Goal: Entertainment & Leisure: Browse casually

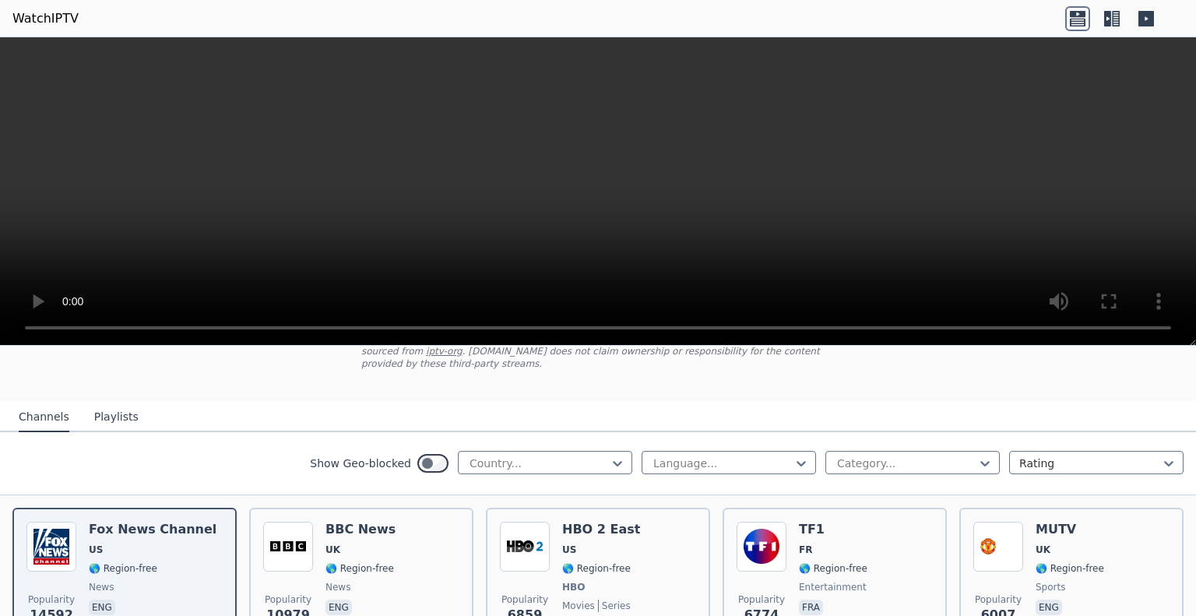
scroll to position [156, 0]
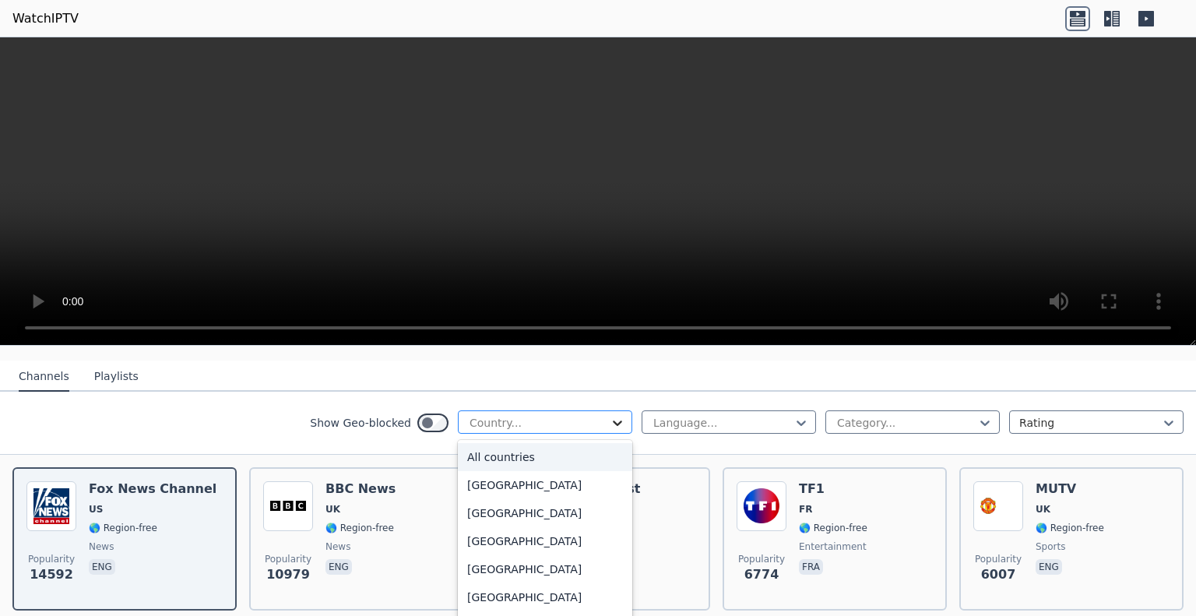
click at [610, 415] on icon at bounding box center [618, 423] width 16 height 16
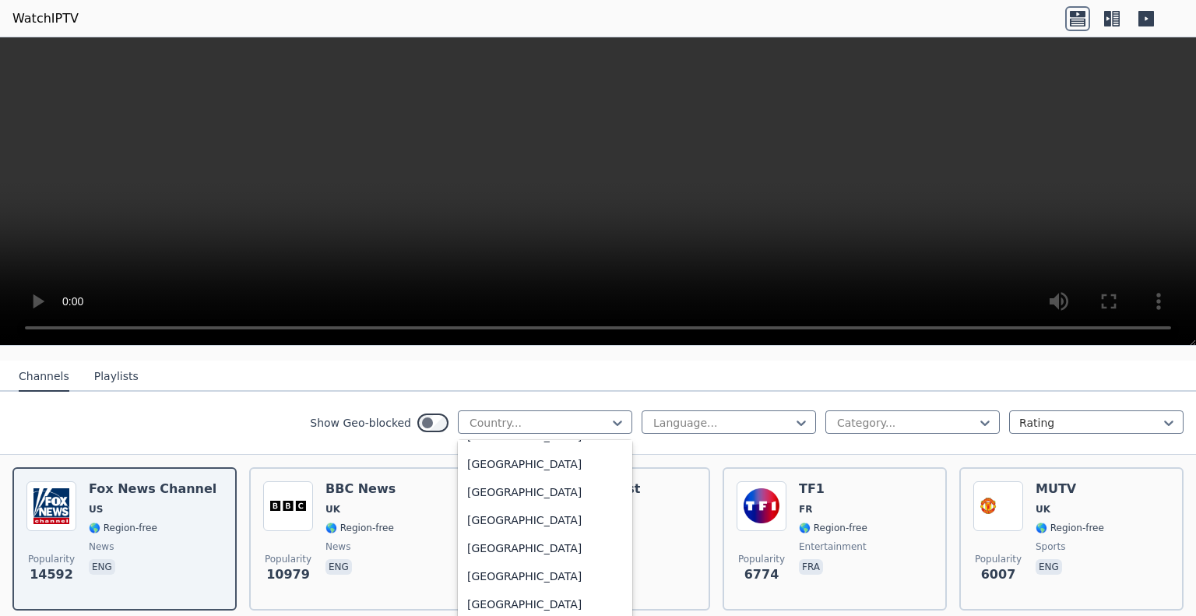
scroll to position [3738, 0]
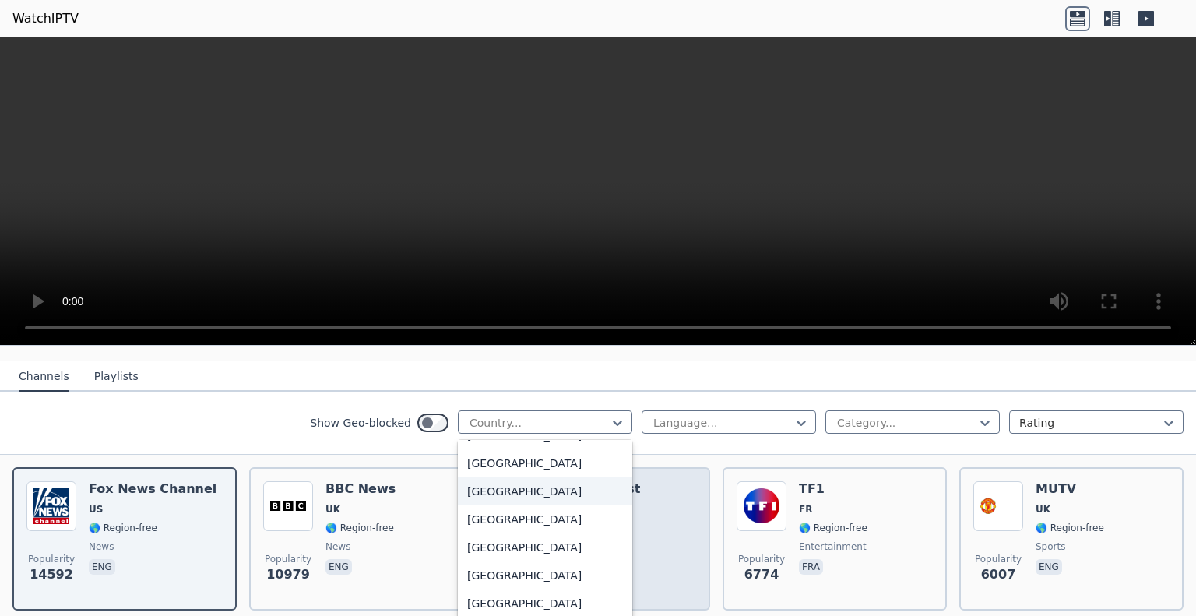
click at [529, 477] on div "[GEOGRAPHIC_DATA]" at bounding box center [545, 491] width 174 height 28
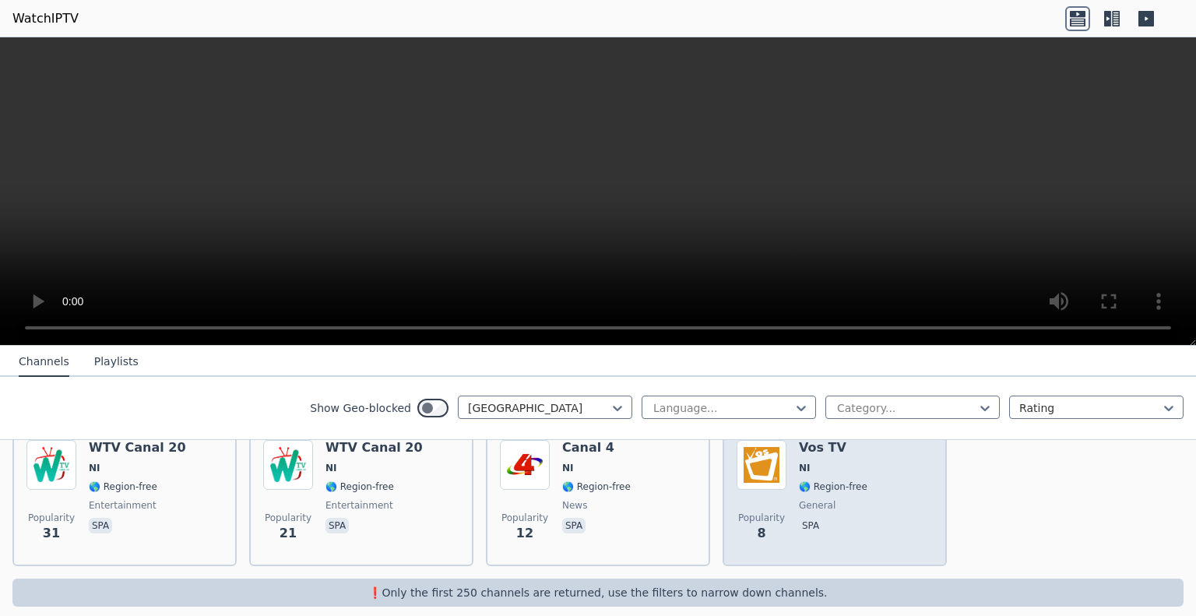
scroll to position [119, 0]
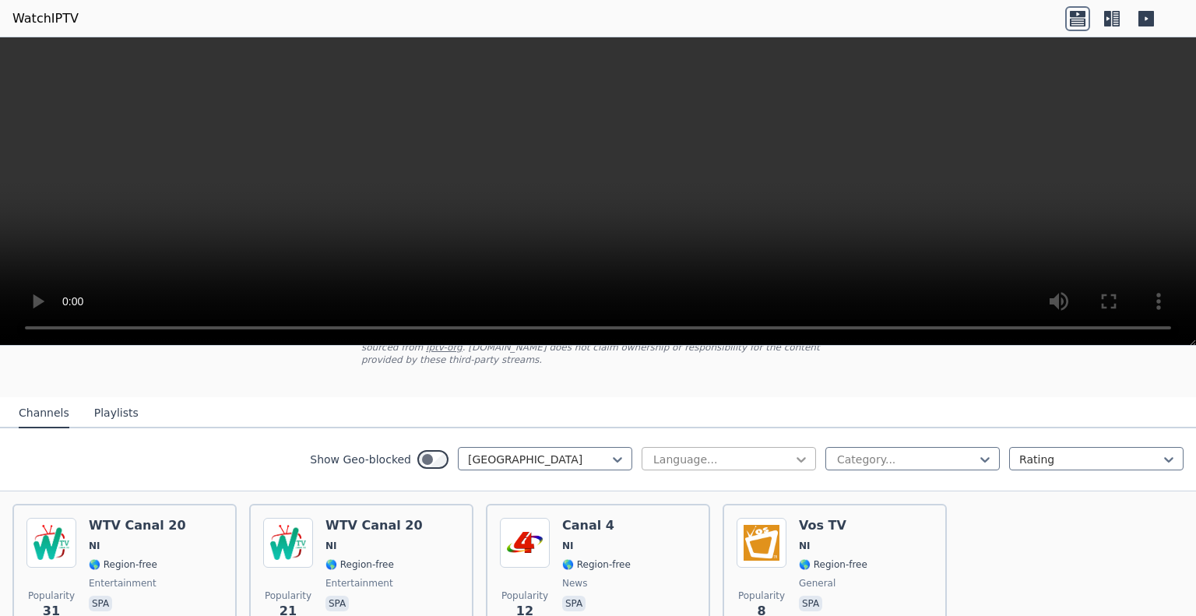
click at [794, 452] on icon at bounding box center [802, 460] width 16 height 16
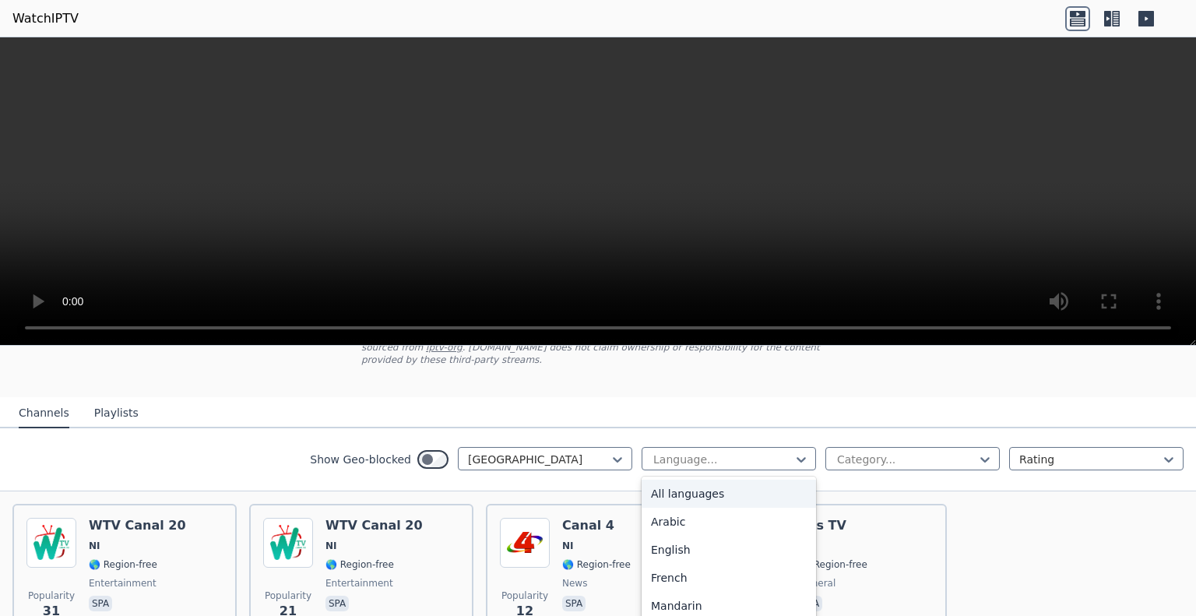
click at [721, 480] on div "All languages" at bounding box center [729, 494] width 174 height 28
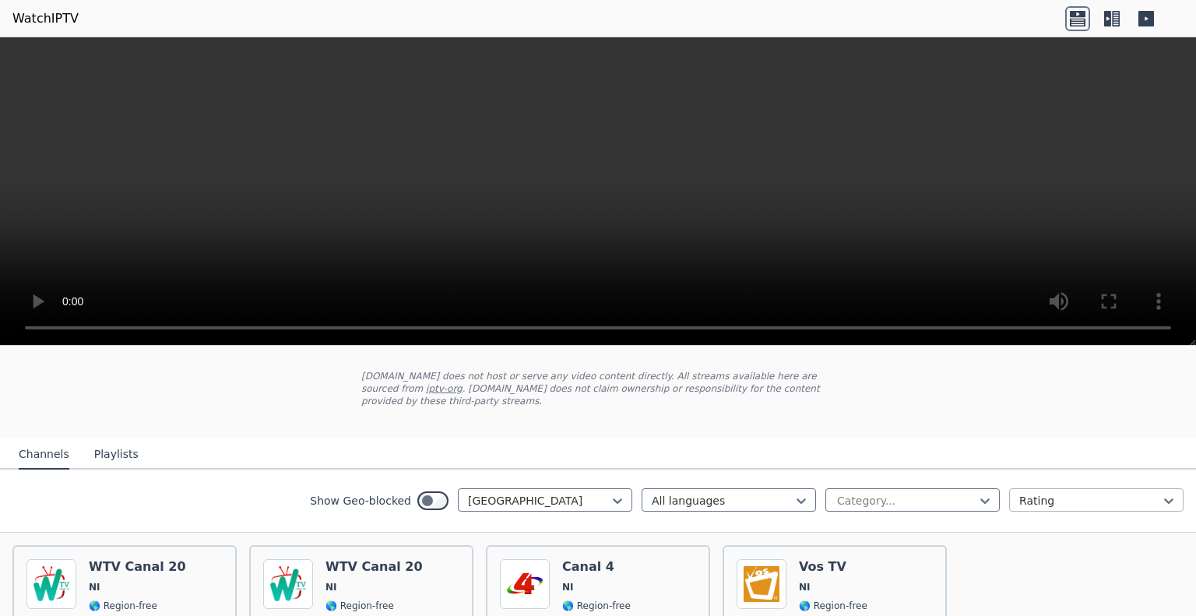
scroll to position [41, 0]
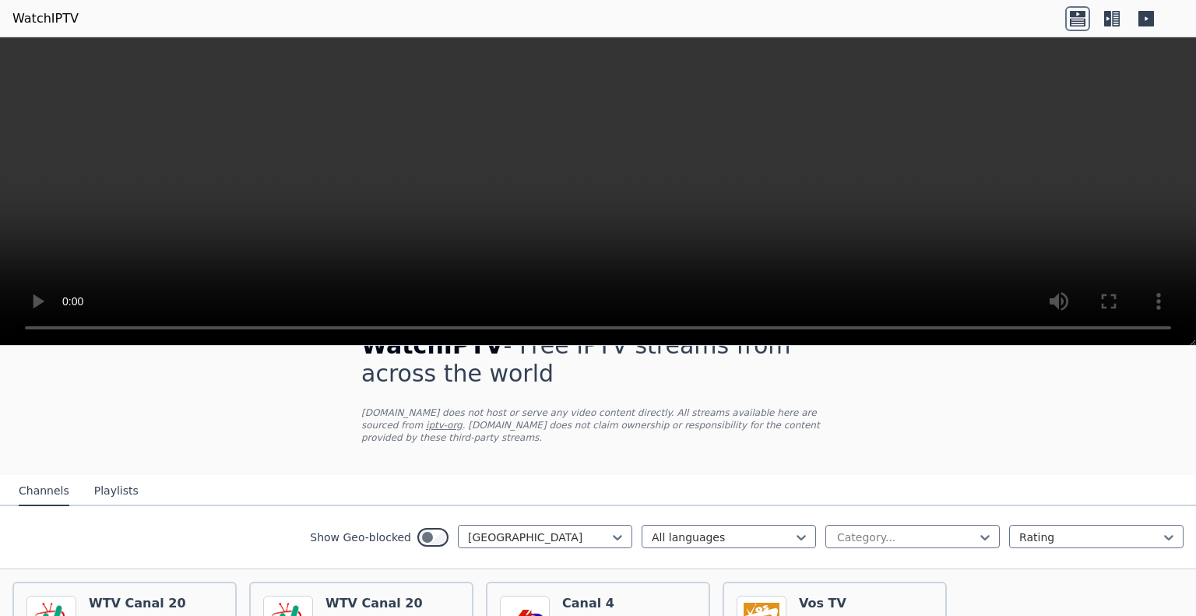
click at [104, 477] on button "Playlists" at bounding box center [116, 492] width 44 height 30
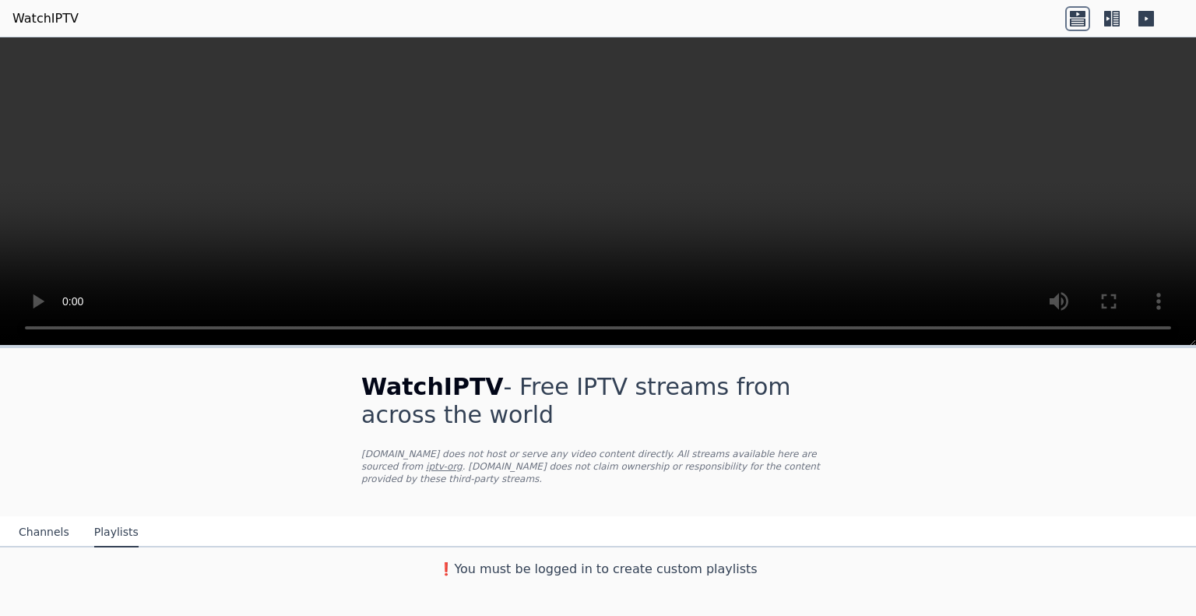
scroll to position [0, 0]
click at [44, 519] on button "Channels" at bounding box center [44, 533] width 51 height 30
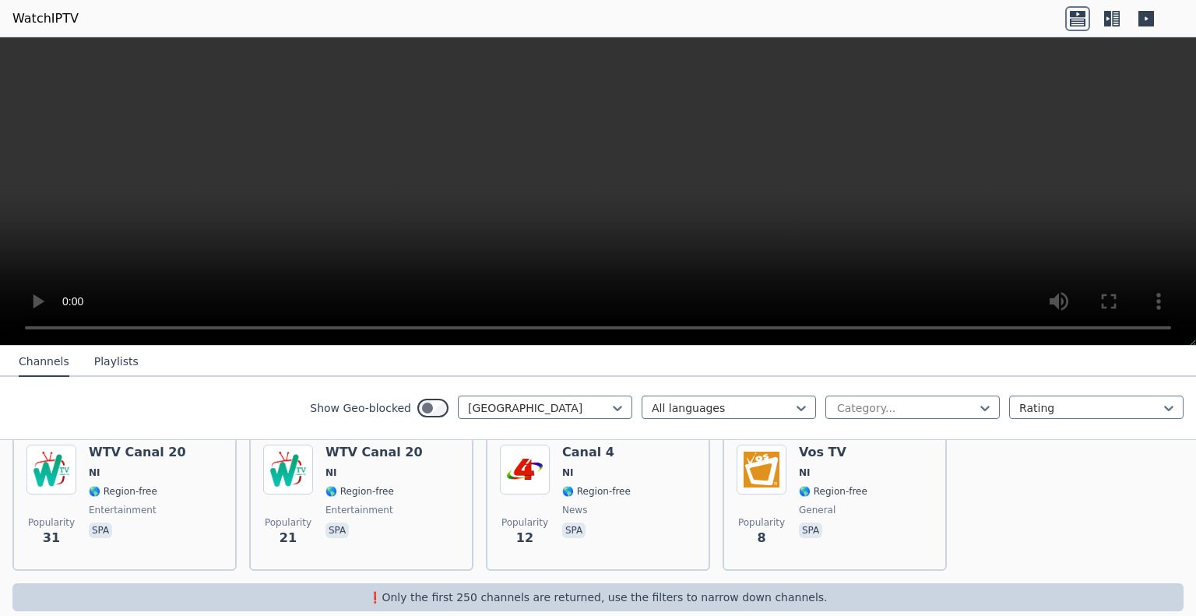
scroll to position [197, 0]
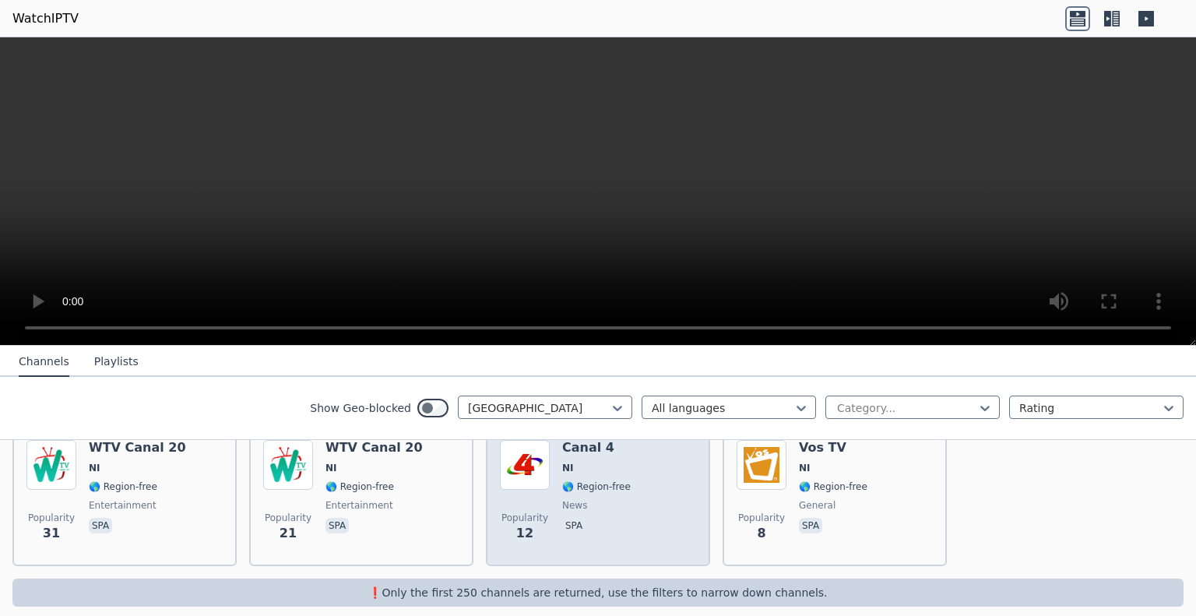
click at [512, 502] on span "Popularity 12" at bounding box center [525, 527] width 50 height 50
